Goal: Task Accomplishment & Management: Manage account settings

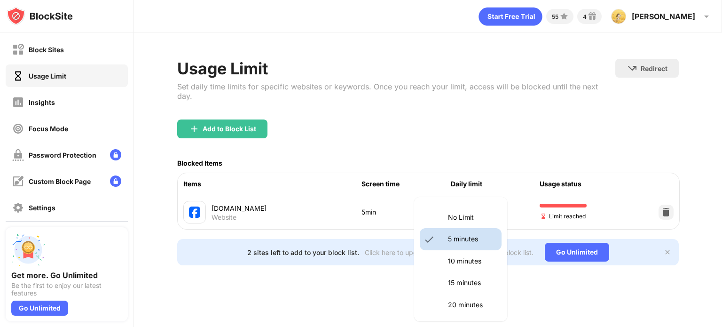
click at [473, 203] on body "Block Sites Usage Limit Insights Focus Mode Password Protection Custom Block Pa…" at bounding box center [361, 163] width 722 height 327
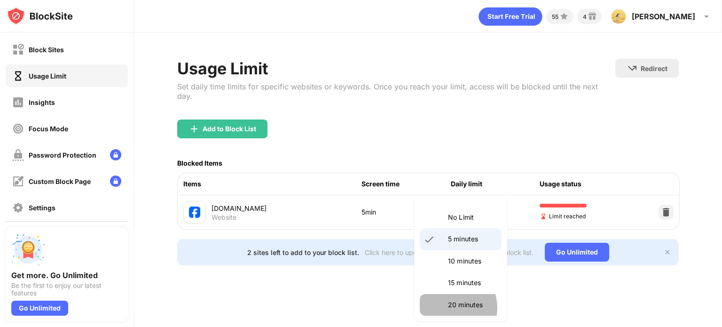
click at [449, 308] on p "20 minutes" at bounding box center [472, 304] width 48 height 10
type input "**"
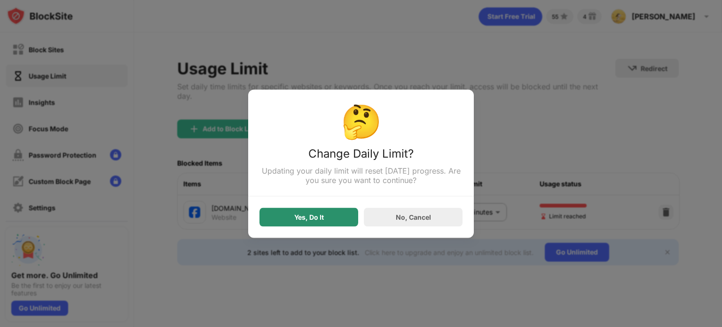
click at [316, 220] on div "Yes, Do It" at bounding box center [309, 217] width 30 height 8
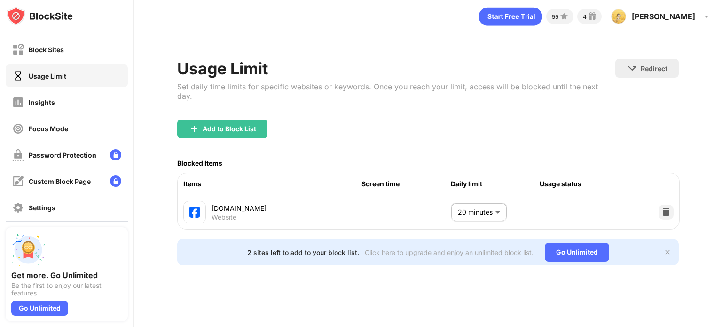
click at [236, 128] on div "Add to Block List" at bounding box center [427, 136] width 501 height 34
click at [231, 124] on div "Add to Block List" at bounding box center [222, 128] width 90 height 19
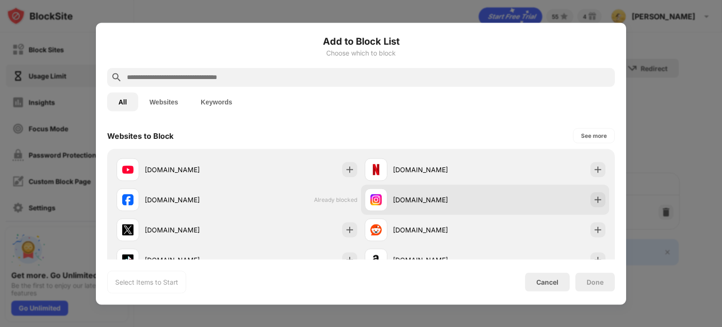
click at [407, 195] on div "[DOMAIN_NAME]" at bounding box center [439, 200] width 92 height 10
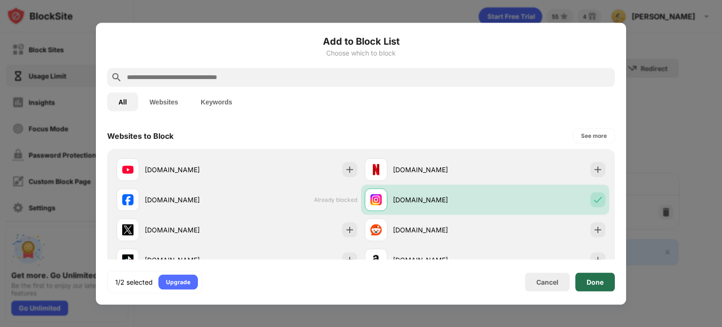
click at [600, 274] on div "Done" at bounding box center [594, 281] width 39 height 19
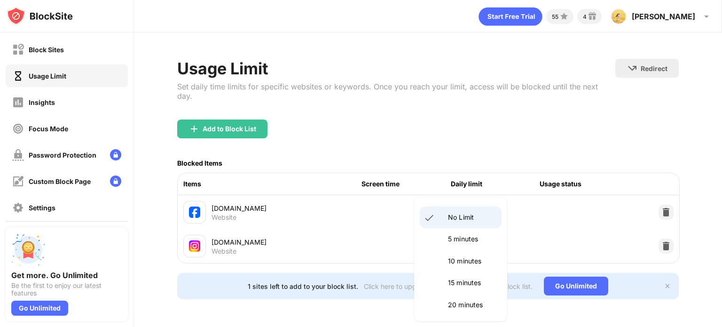
click at [481, 230] on body "Block Sites Usage Limit Insights Focus Mode Password Protection Custom Block Pa…" at bounding box center [361, 163] width 722 height 327
click at [460, 280] on p "15 minutes" at bounding box center [472, 282] width 48 height 10
type input "**"
